Goal: Information Seeking & Learning: Learn about a topic

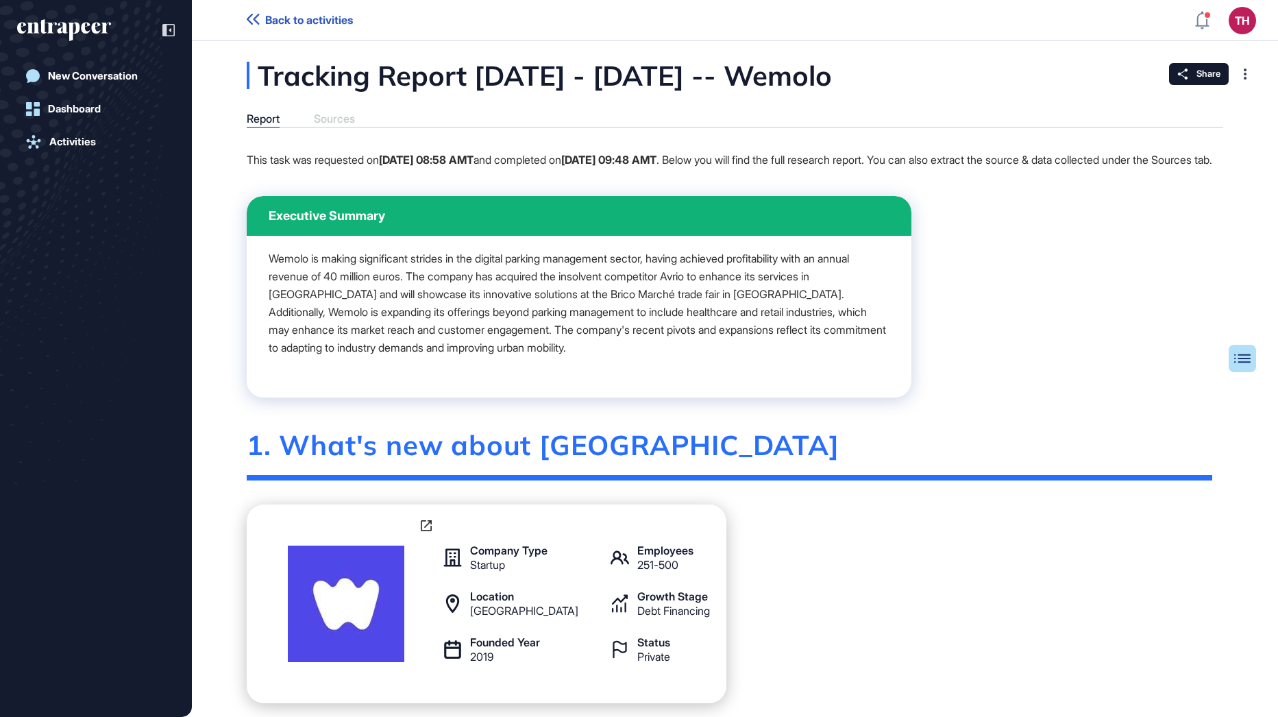
scroll to position [1, 1]
click at [58, 106] on div "Dashboard" at bounding box center [74, 109] width 53 height 12
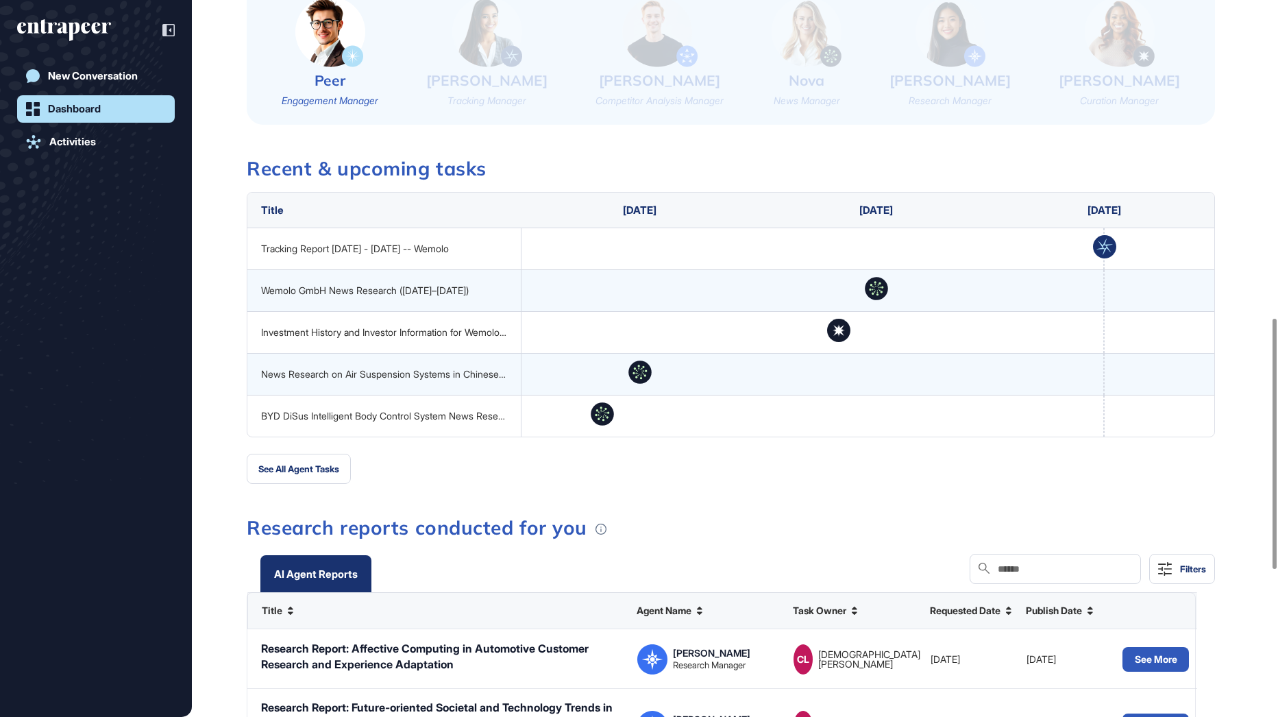
scroll to position [1028, 0]
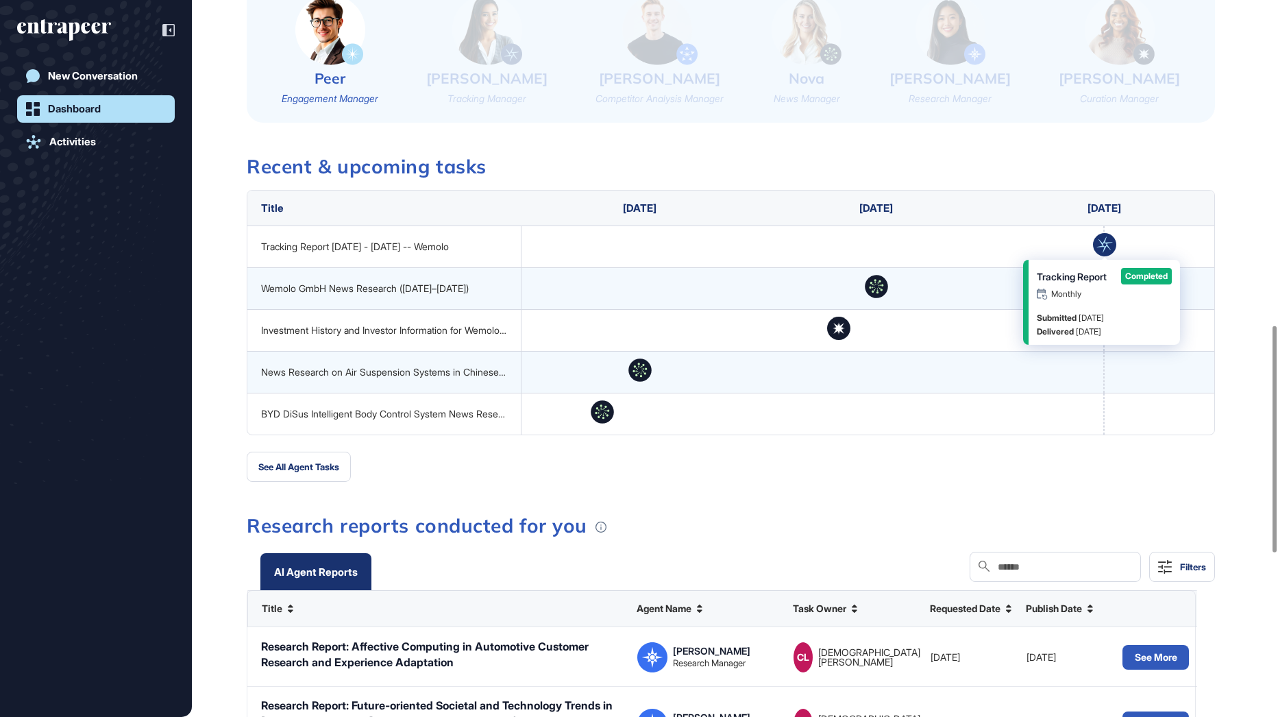
click at [1103, 247] on rect at bounding box center [1104, 244] width 23 height 23
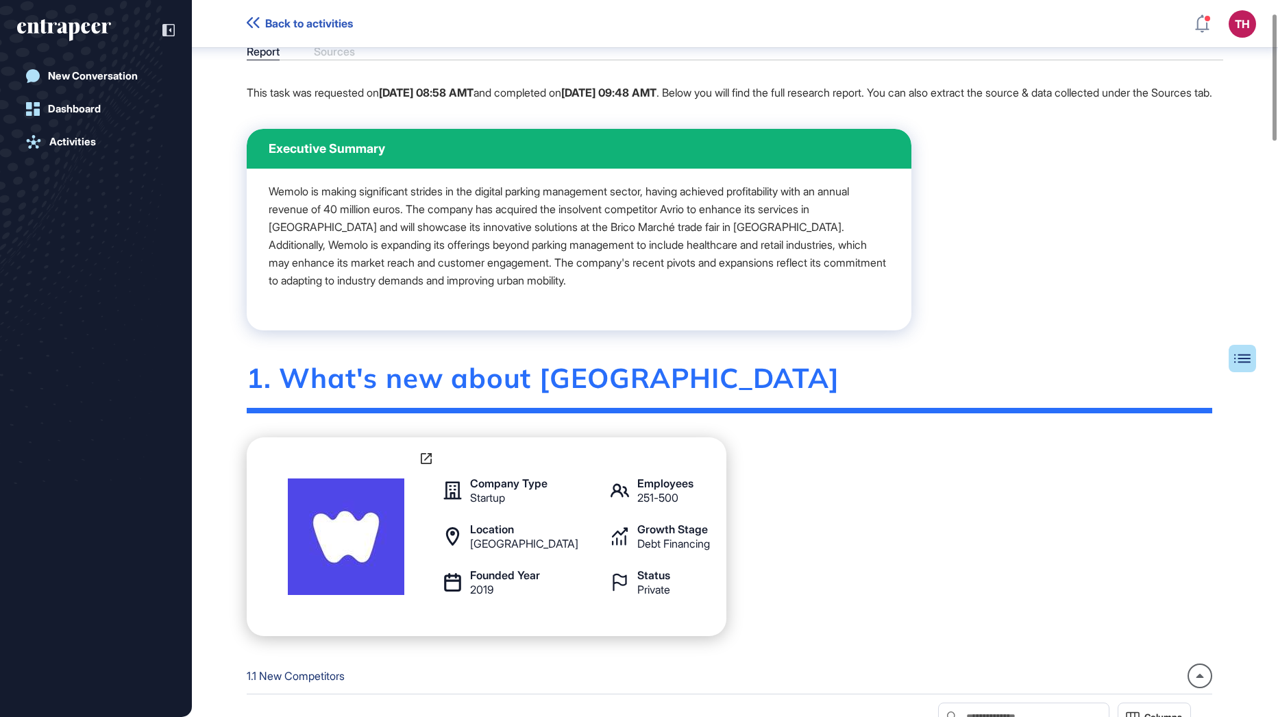
scroll to position [75, 0]
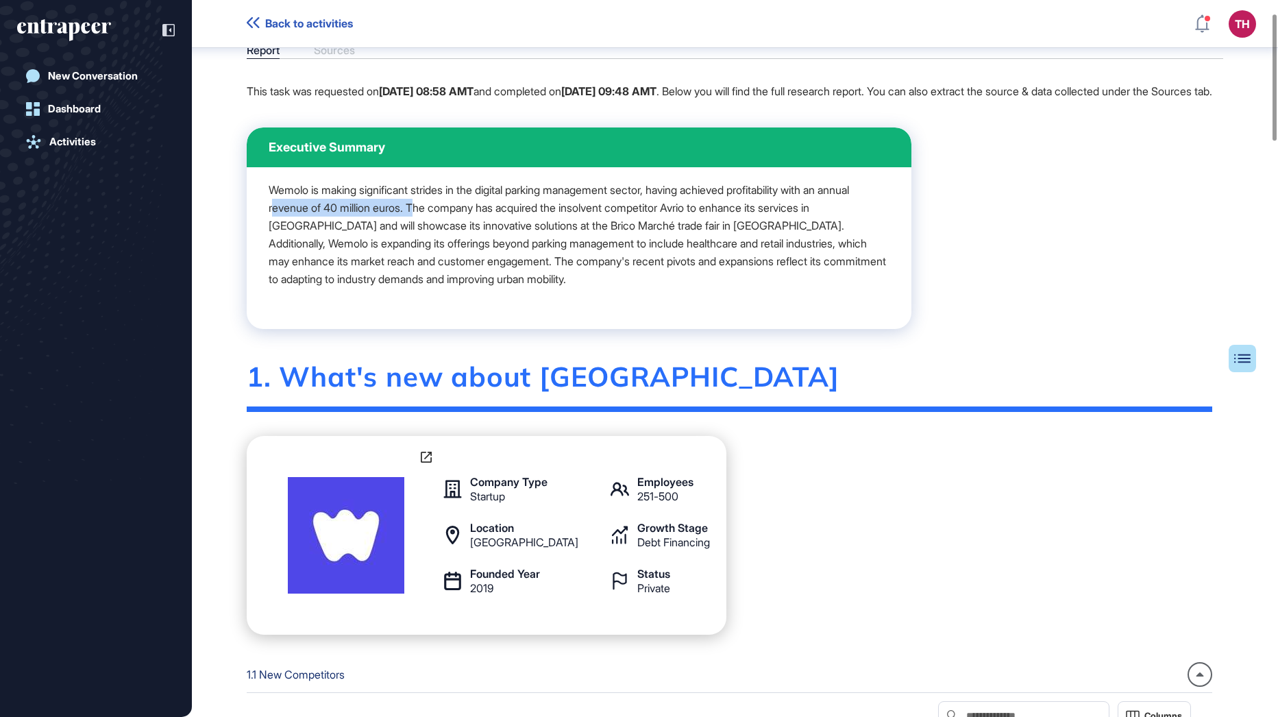
drag, startPoint x: 309, startPoint y: 225, endPoint x: 461, endPoint y: 226, distance: 151.5
click at [461, 226] on p "Wemolo is making significant strides in the digital parking management sector, …" at bounding box center [579, 234] width 621 height 107
drag, startPoint x: 461, startPoint y: 226, endPoint x: 587, endPoint y: 256, distance: 130.4
click at [587, 256] on p "Wemolo is making significant strides in the digital parking management sector, …" at bounding box center [579, 234] width 621 height 107
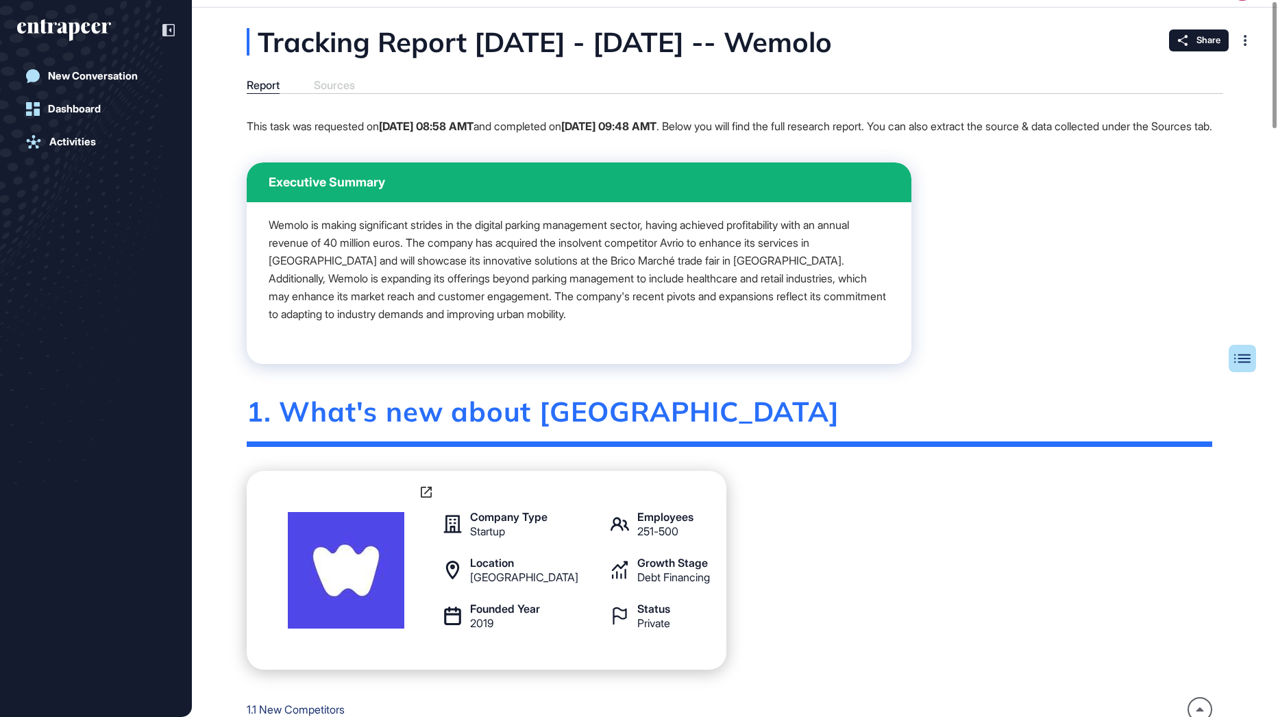
scroll to position [0, 0]
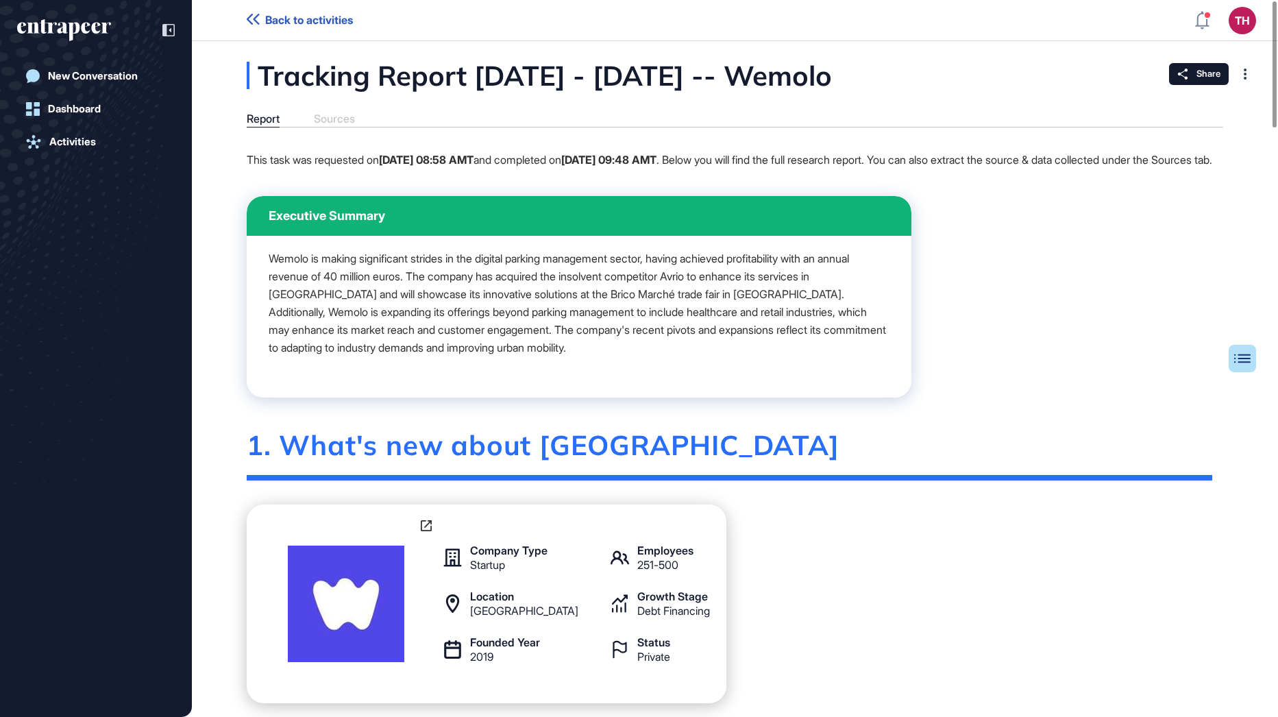
click at [339, 118] on div "Report Sources" at bounding box center [735, 119] width 977 height 15
click at [838, 224] on div "Executive Summary" at bounding box center [579, 216] width 665 height 40
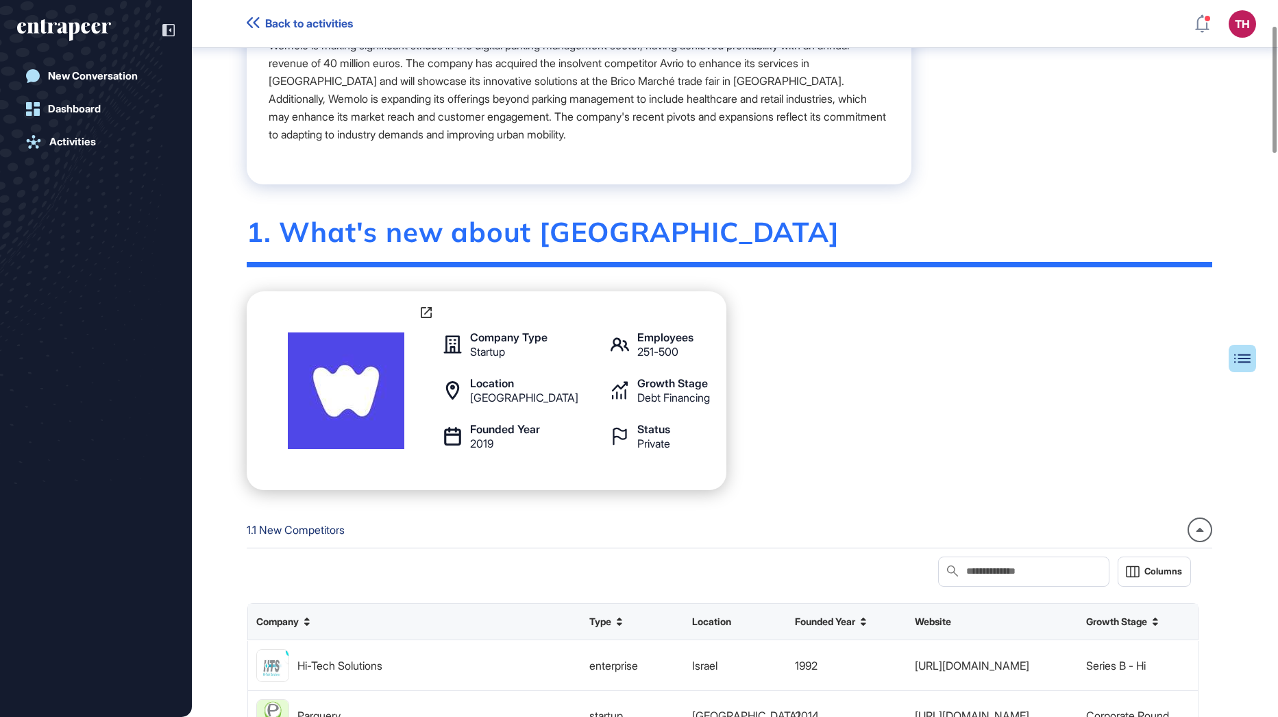
scroll to position [144, 0]
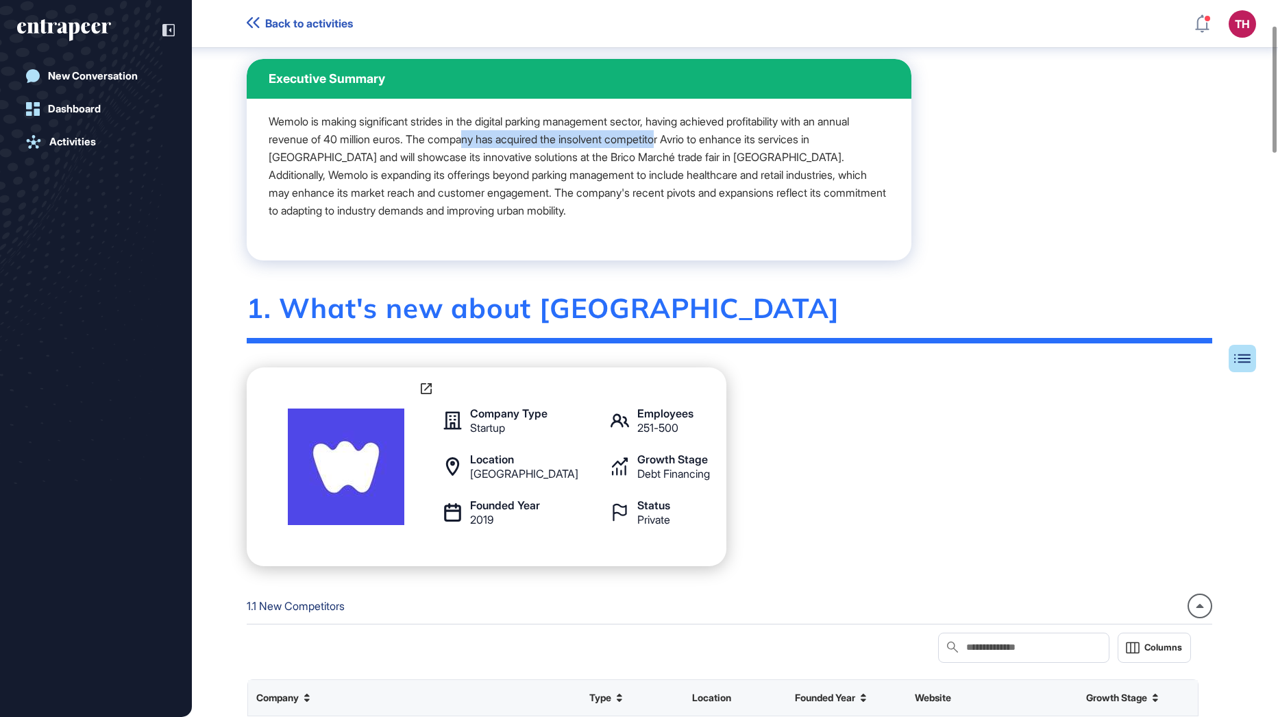
drag, startPoint x: 509, startPoint y: 156, endPoint x: 716, endPoint y: 157, distance: 206.3
click at [716, 157] on p "Wemolo is making significant strides in the digital parking management sector, …" at bounding box center [579, 165] width 621 height 107
click at [582, 210] on p "Wemolo is making significant strides in the digital parking management sector, …" at bounding box center [579, 165] width 621 height 107
drag, startPoint x: 276, startPoint y: 189, endPoint x: 387, endPoint y: 189, distance: 111.1
click at [387, 189] on p "Wemolo is making significant strides in the digital parking management sector, …" at bounding box center [579, 165] width 621 height 107
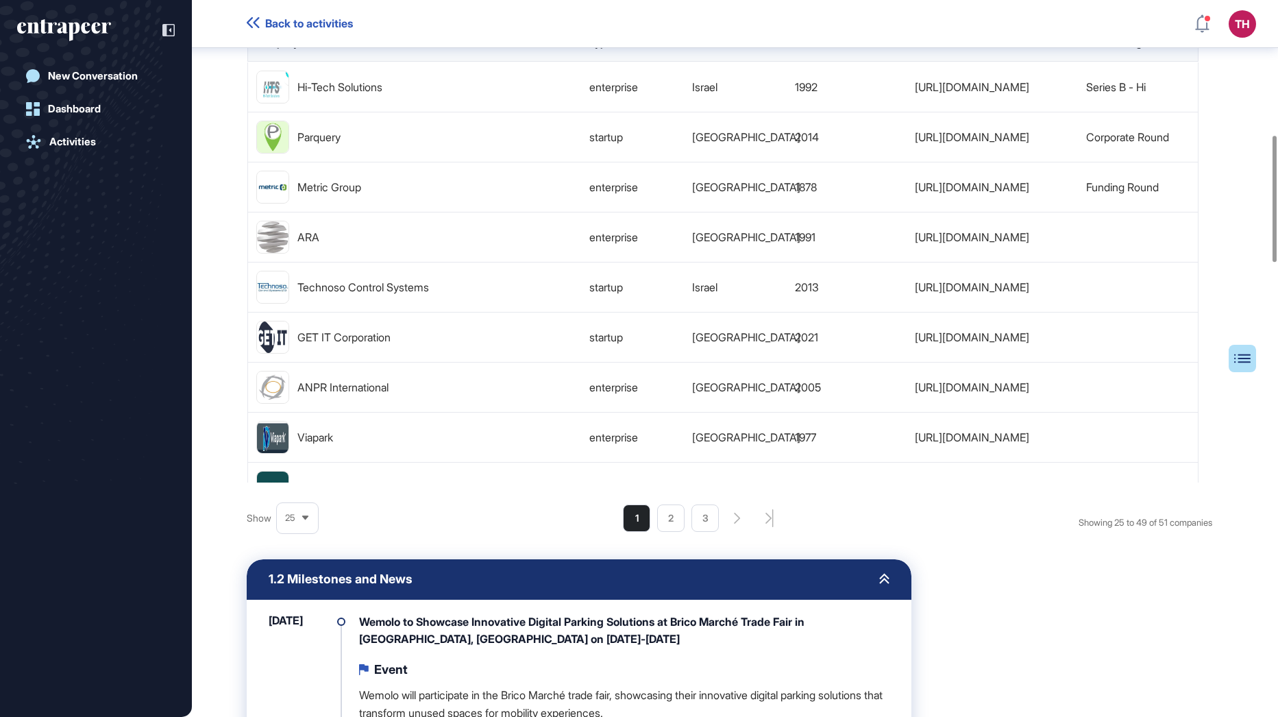
scroll to position [829, 0]
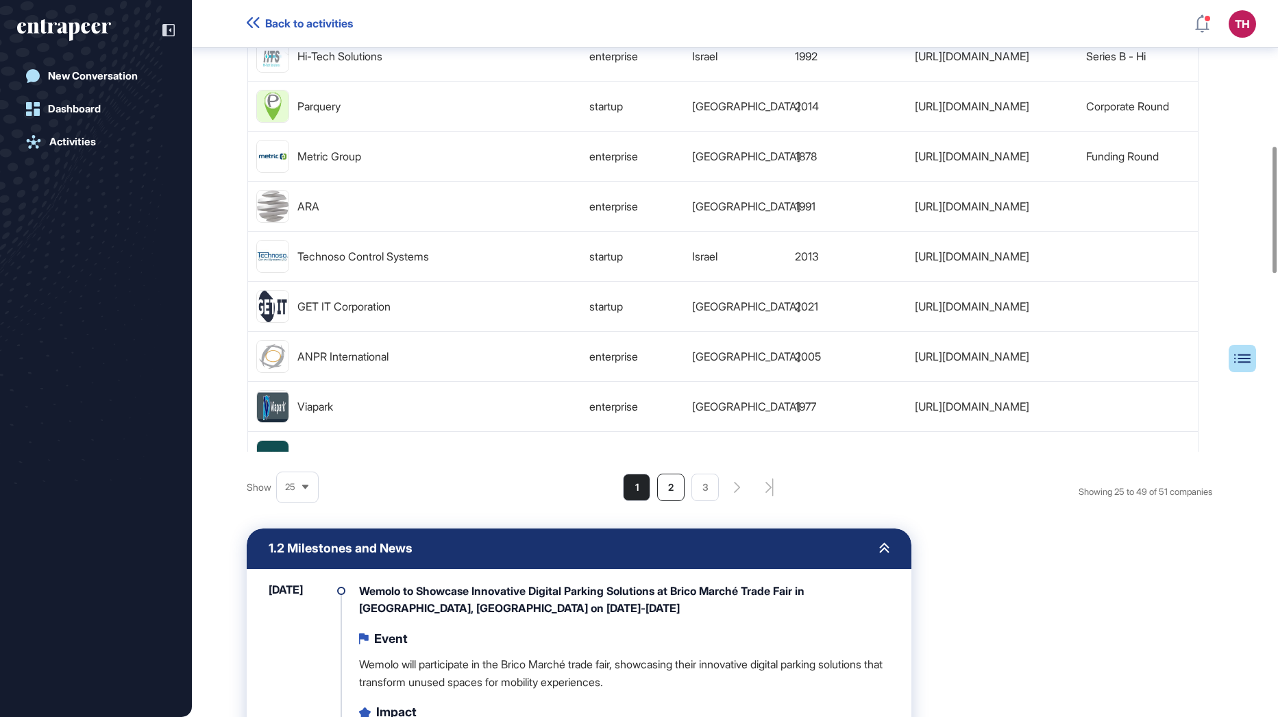
click at [674, 501] on li "2" at bounding box center [670, 487] width 27 height 27
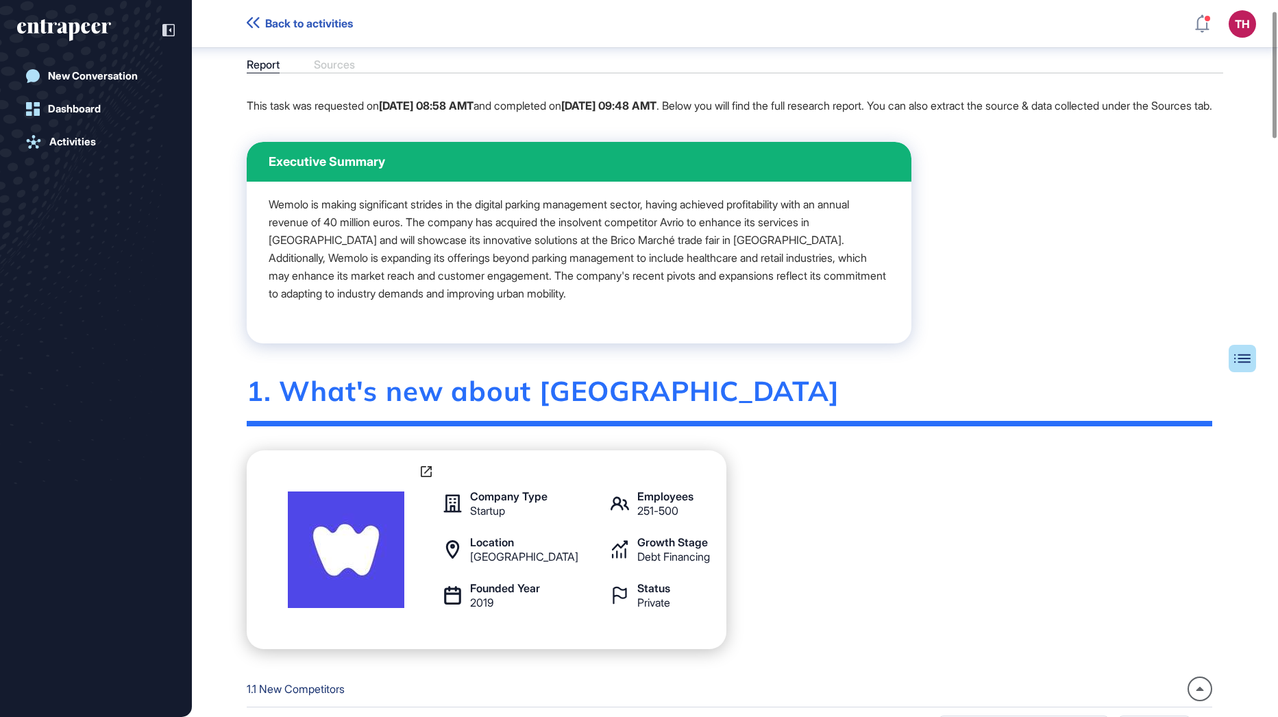
scroll to position [0, 0]
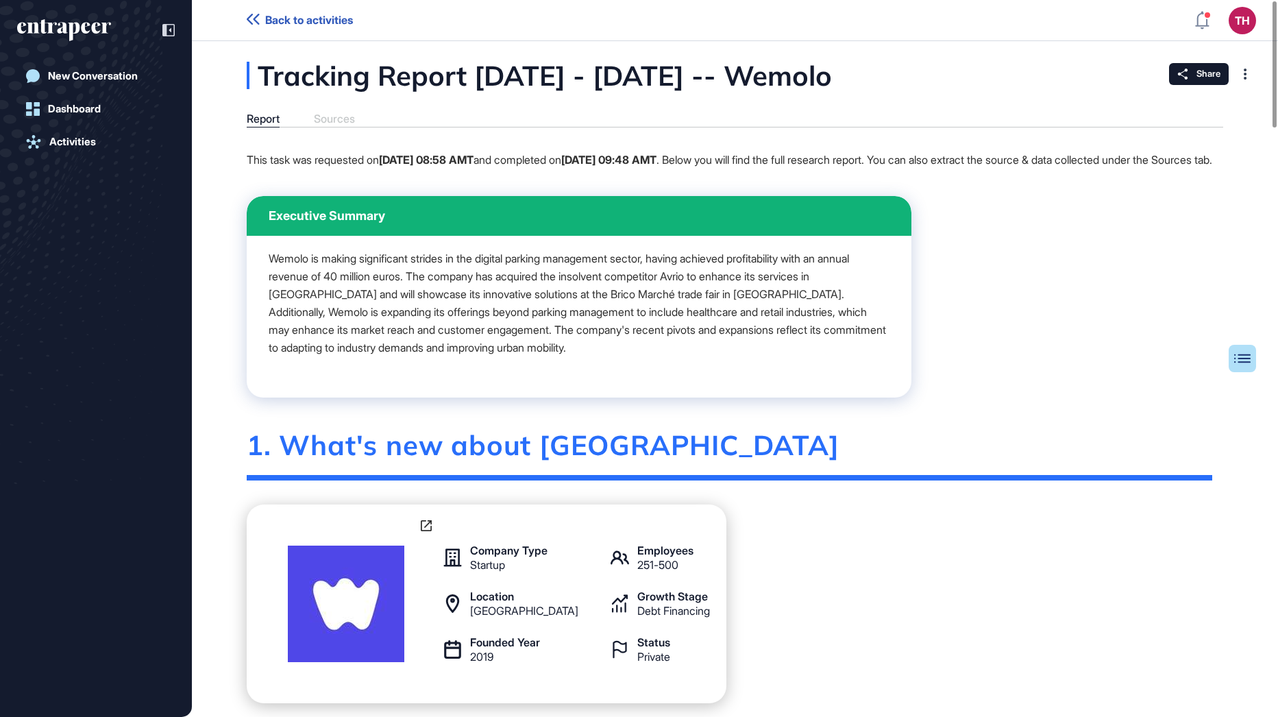
click at [335, 121] on div "Report Sources" at bounding box center [735, 119] width 977 height 15
click at [375, 121] on div "Report Sources" at bounding box center [735, 119] width 977 height 15
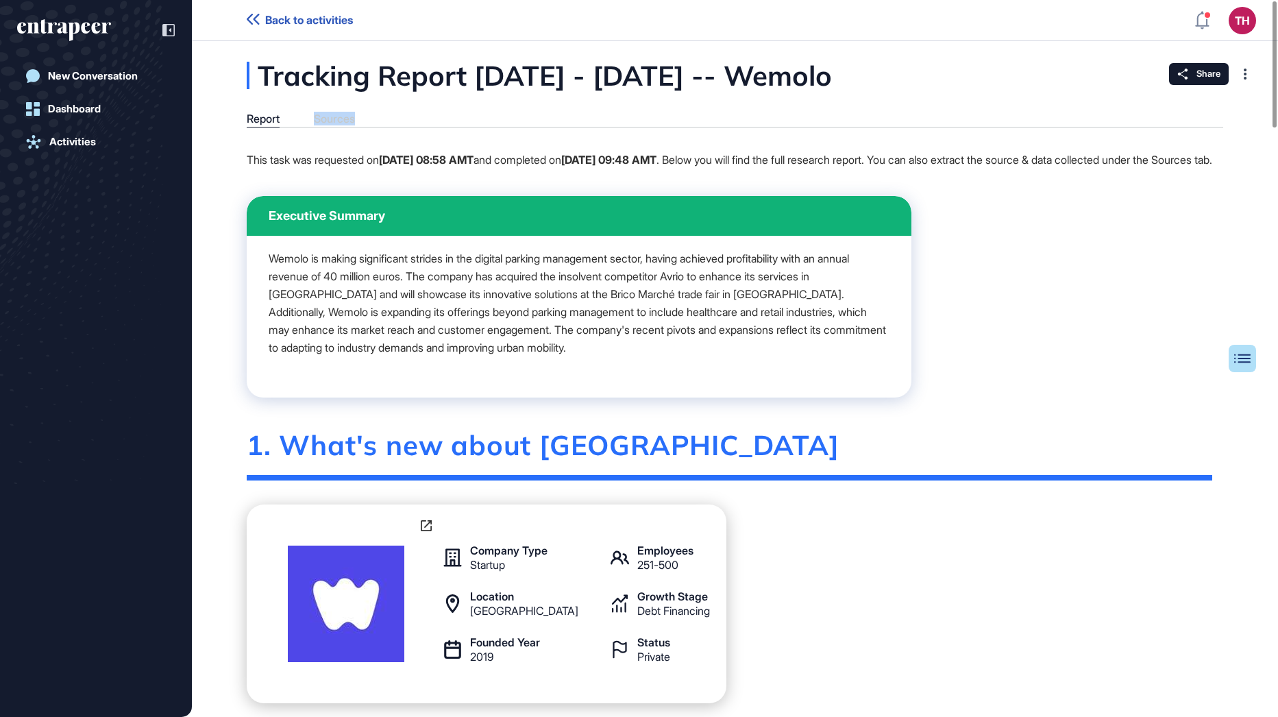
drag, startPoint x: 311, startPoint y: 117, endPoint x: 380, endPoint y: 124, distance: 69.6
click at [380, 124] on div "Report Sources" at bounding box center [735, 119] width 977 height 15
click at [911, 236] on div "Executive Summary" at bounding box center [579, 216] width 665 height 40
click at [1250, 361] on icon at bounding box center [1248, 359] width 16 height 10
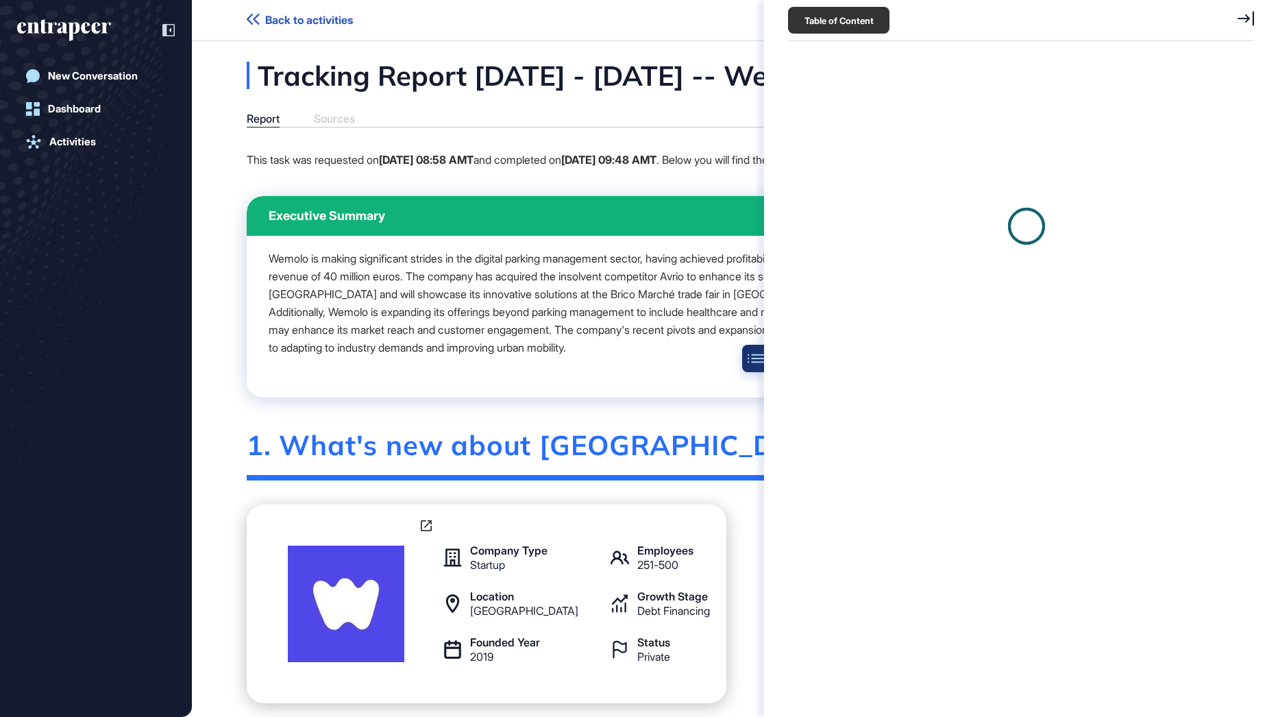
scroll to position [6, 1]
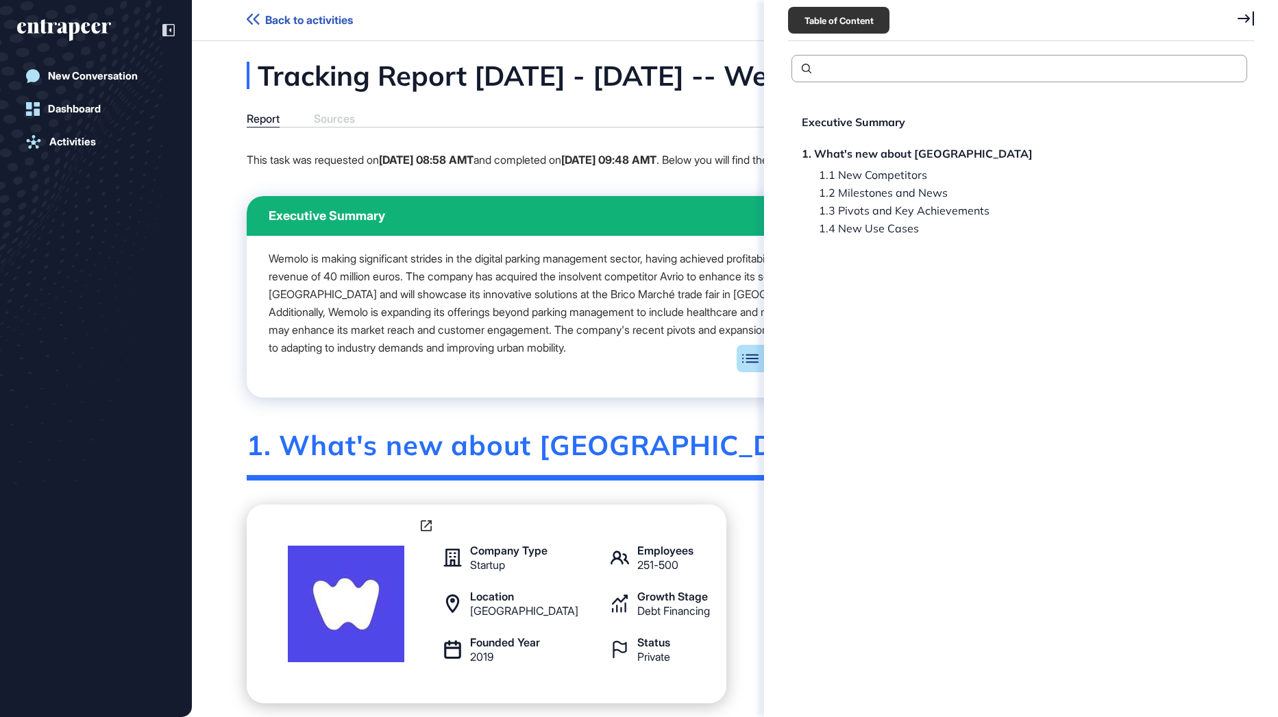
click at [1250, 16] on icon at bounding box center [1246, 18] width 16 height 15
